Goal: Information Seeking & Learning: Check status

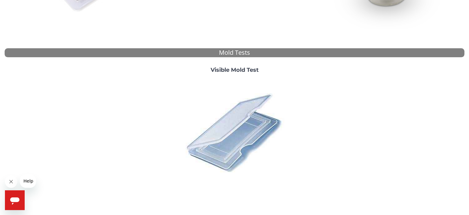
scroll to position [230, 0]
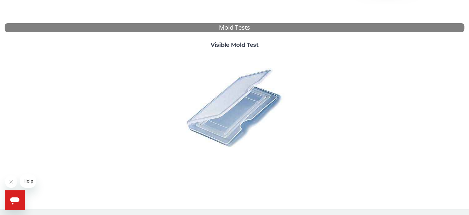
click at [236, 95] on img at bounding box center [235, 107] width 108 height 108
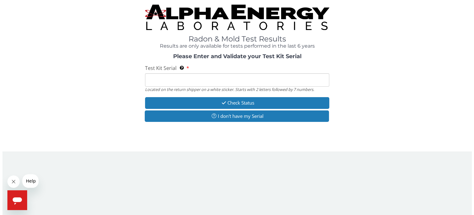
scroll to position [0, 0]
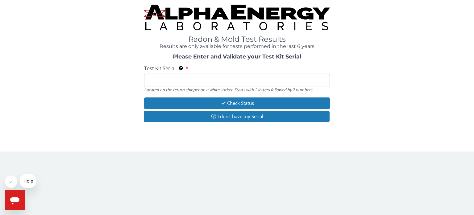
click at [160, 81] on input "Test Kit Serial Located on the return shipper on a white sticker. Starts with 2…" at bounding box center [237, 79] width 186 height 13
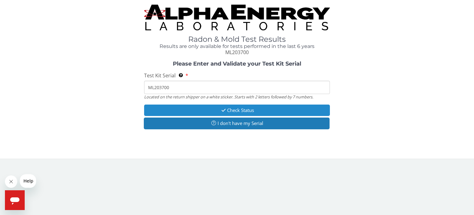
type input "ML203700"
click at [241, 107] on button "Check Status" at bounding box center [237, 109] width 186 height 11
